Goal: Task Accomplishment & Management: Complete application form

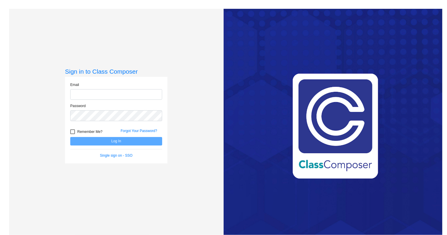
click at [80, 94] on input "email" at bounding box center [116, 94] width 92 height 11
type input "[EMAIL_ADDRESS][DOMAIN_NAME]"
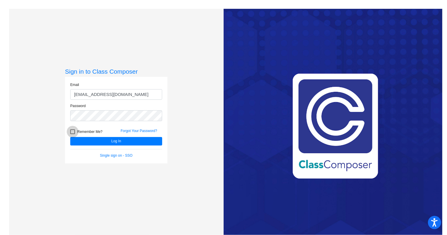
click at [74, 130] on div at bounding box center [72, 131] width 5 height 5
click at [73, 134] on input "Remember Me?" at bounding box center [72, 134] width 0 height 0
checkbox input "true"
click at [103, 142] on button "Log In" at bounding box center [116, 141] width 92 height 8
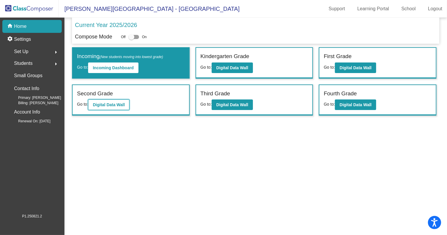
click at [113, 106] on button "Digital Data Wall" at bounding box center [108, 104] width 41 height 11
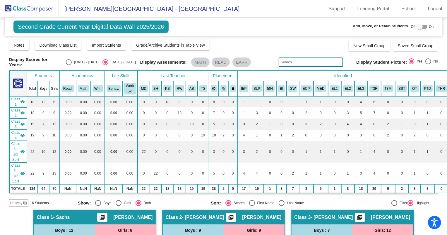
click at [16, 201] on span "Hallway" at bounding box center [16, 202] width 12 height 5
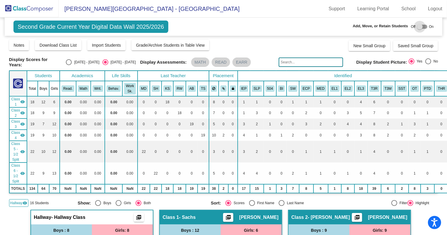
click at [420, 25] on div at bounding box center [420, 27] width 6 height 6
checkbox input "true"
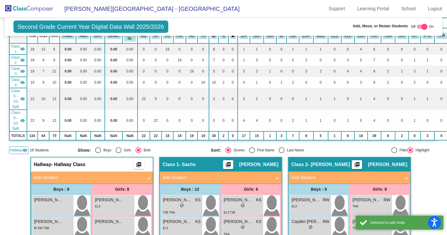
scroll to position [53, 0]
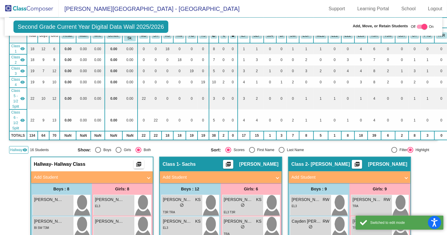
click at [67, 174] on mat-panel-title "Add Student" at bounding box center [88, 177] width 109 height 7
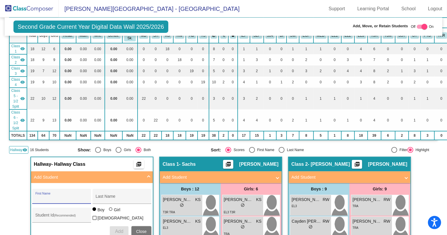
click at [58, 197] on input "First Name" at bounding box center [61, 198] width 53 height 5
type input "Ryder"
type input "[PERSON_NAME]"
click at [43, 215] on input "Student Id (Recommended)" at bounding box center [61, 217] width 53 height 5
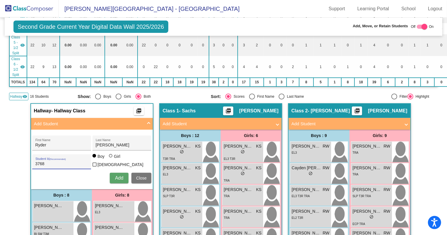
type input "3768"
click at [113, 176] on button "Add" at bounding box center [119, 178] width 19 height 11
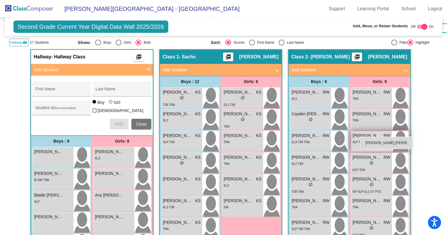
scroll to position [160, 0]
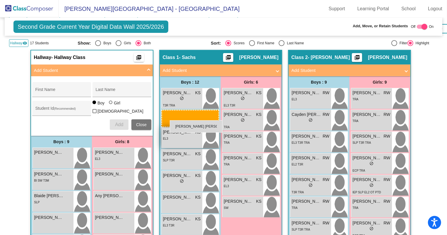
drag, startPoint x: 57, startPoint y: 174, endPoint x: 169, endPoint y: 122, distance: 123.8
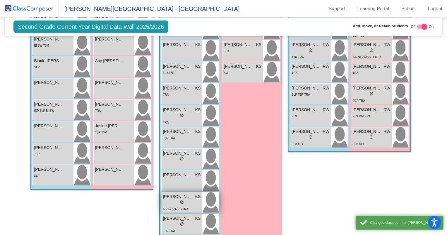
scroll to position [319, 0]
